Goal: Find specific page/section

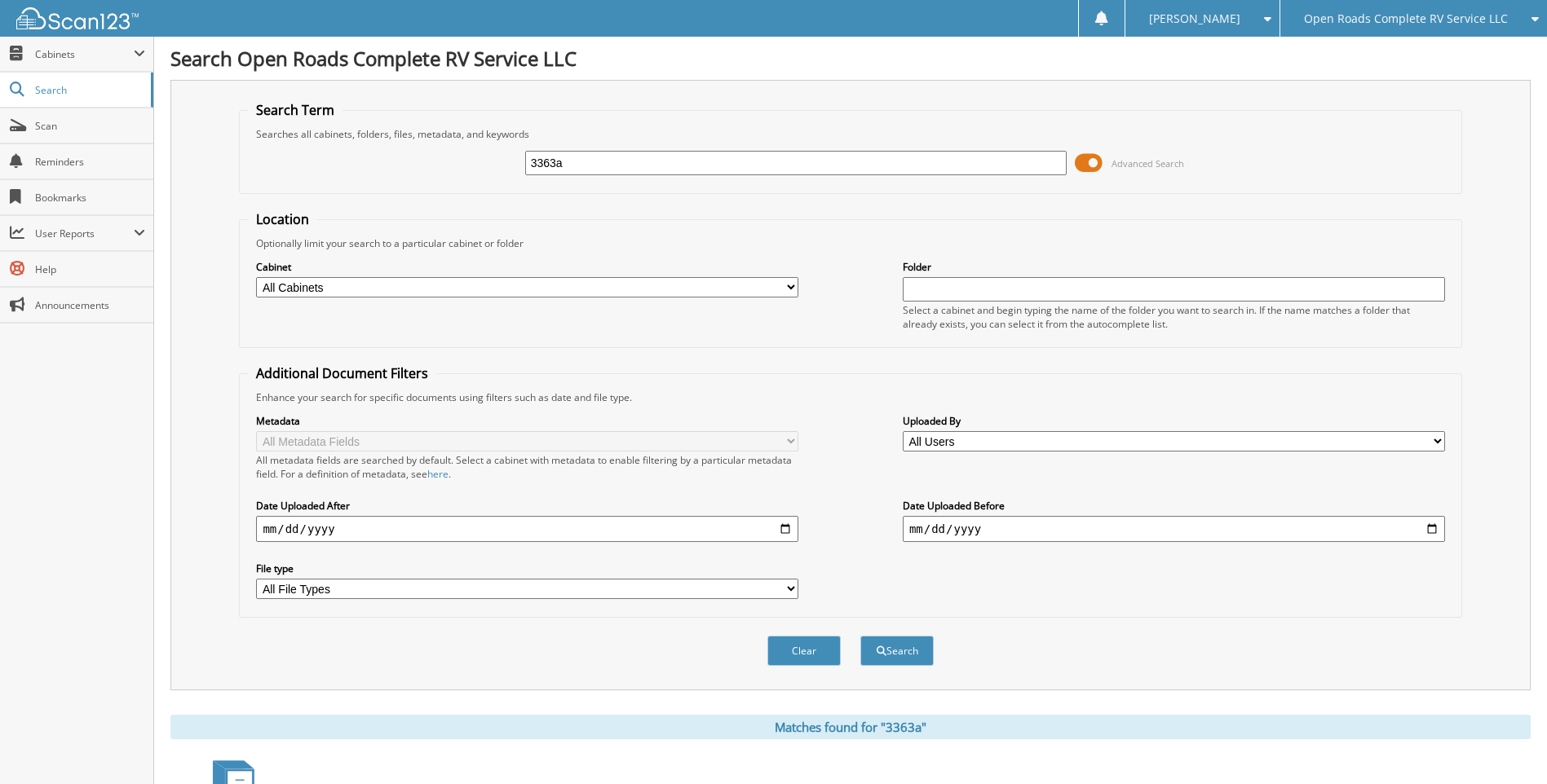
click at [860, 636] on button "Search" at bounding box center [896, 650] width 73 height 30
click at [610, 147] on div "3363a Advanced Search" at bounding box center [850, 162] width 1205 height 44
click at [596, 164] on input "3363a" at bounding box center [797, 163] width 542 height 24
type input "72259"
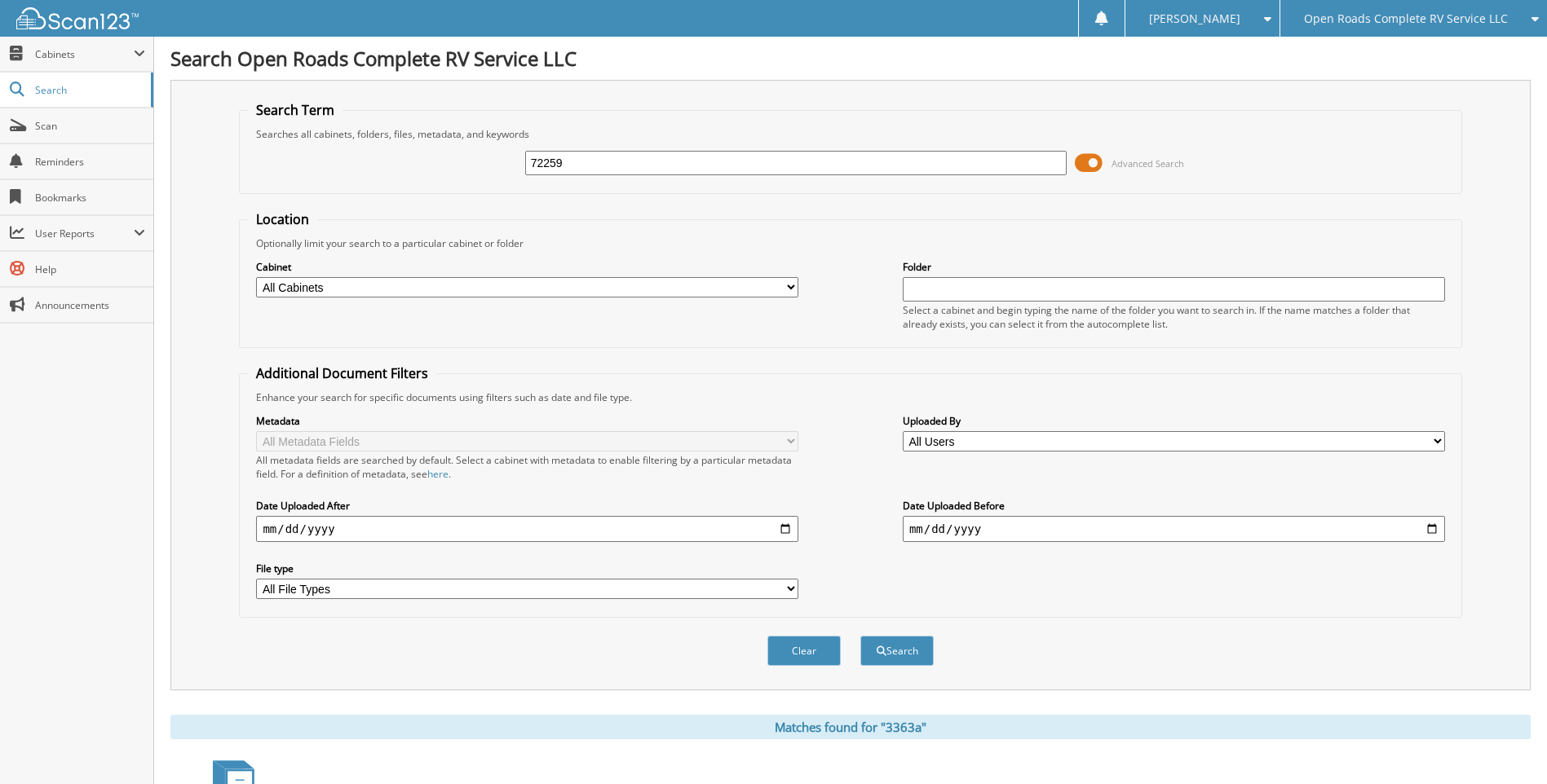
click at [860, 636] on button "Search" at bounding box center [896, 650] width 73 height 30
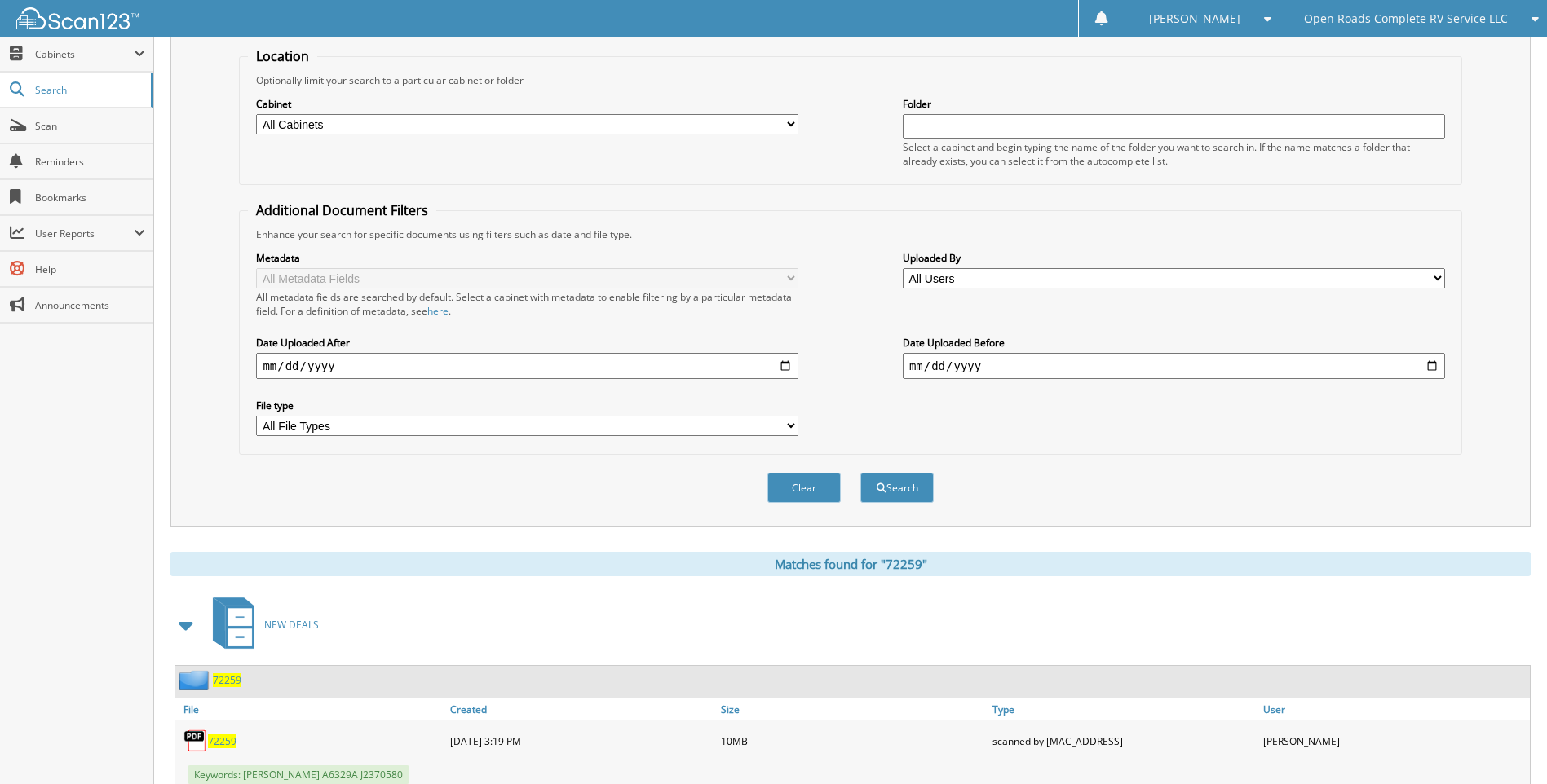
scroll to position [218, 0]
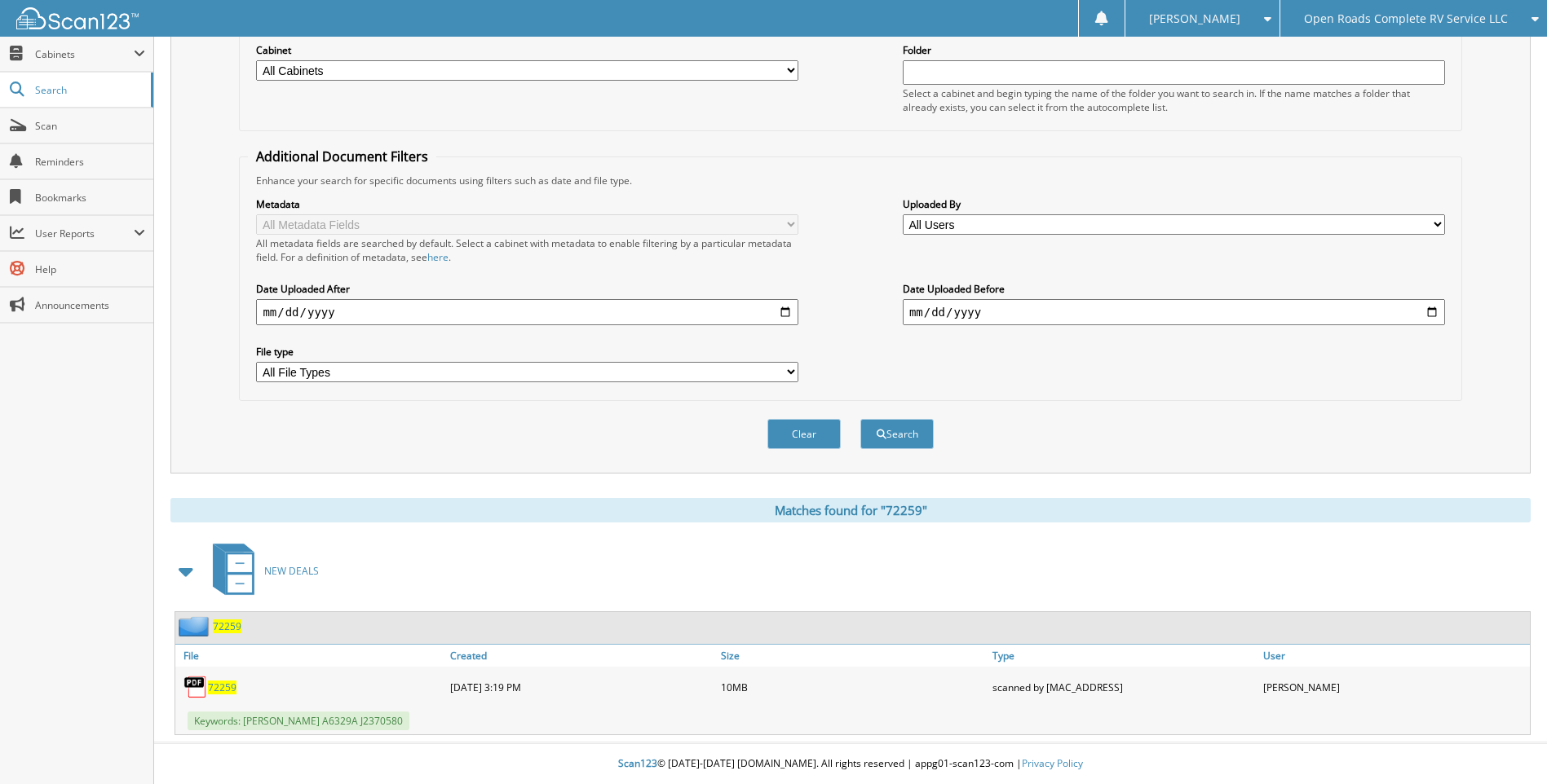
click at [230, 687] on span "72259" at bounding box center [221, 688] width 29 height 14
click at [1385, 22] on span "Open Roads Complete RV Service LLC" at bounding box center [1405, 18] width 204 height 10
click at [1360, 56] on link "Jasper CDJR LLC" at bounding box center [1413, 50] width 267 height 29
